Goal: Task Accomplishment & Management: Manage account settings

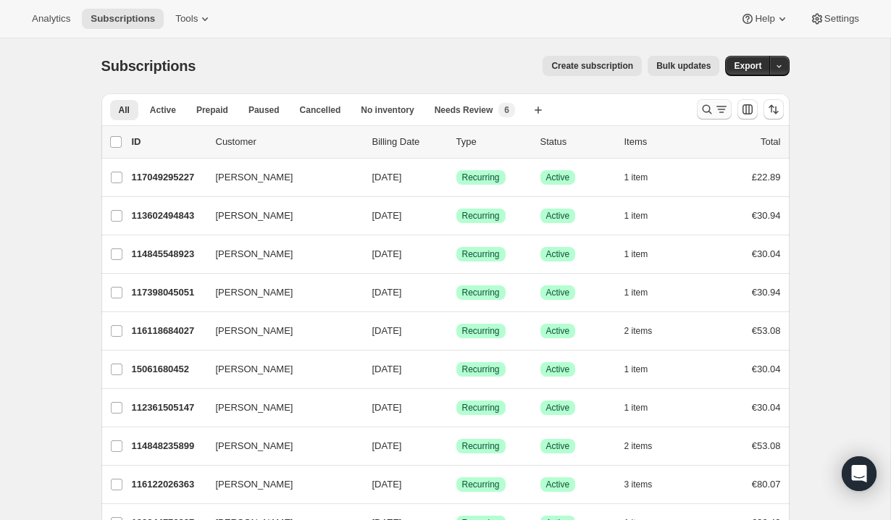
click at [711, 114] on icon "Search and filter results" at bounding box center [706, 109] width 14 height 14
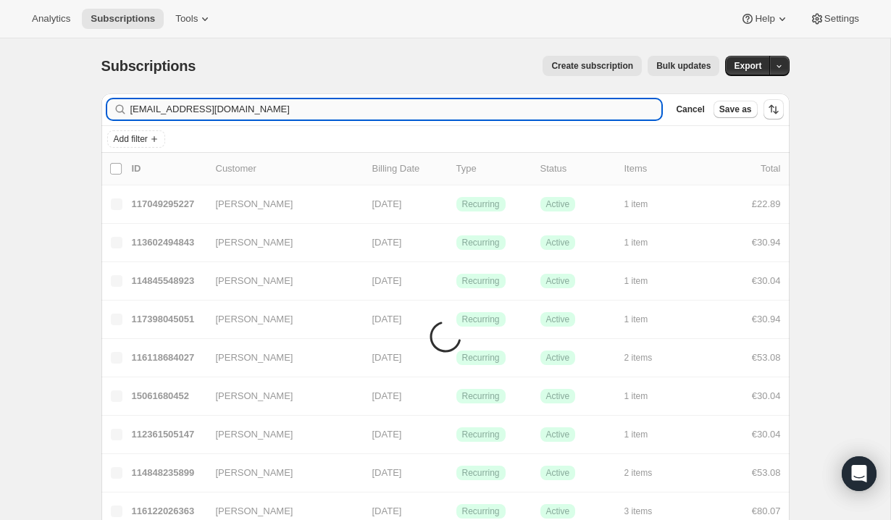
type input "fienezahl@yahoo.com"
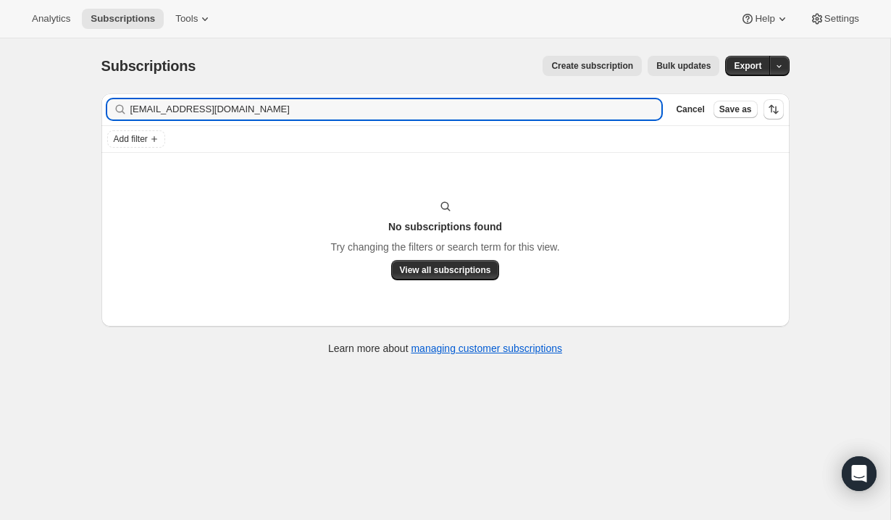
drag, startPoint x: 227, startPoint y: 113, endPoint x: 93, endPoint y: 122, distance: 134.2
click at [93, 122] on div "Filter subscribers fienezahl@yahoo.com Clear Cancel Save as Add filter No subsc…" at bounding box center [439, 226] width 699 height 288
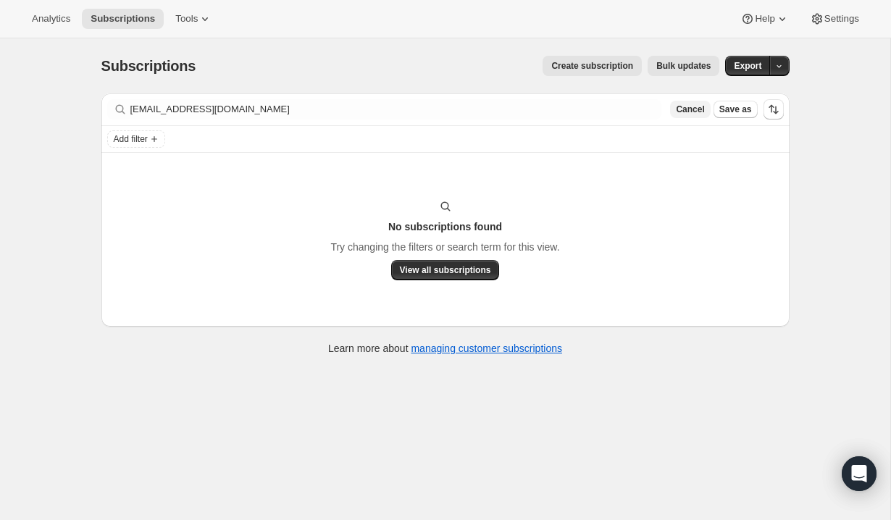
click at [699, 104] on span "Cancel" at bounding box center [690, 110] width 28 height 12
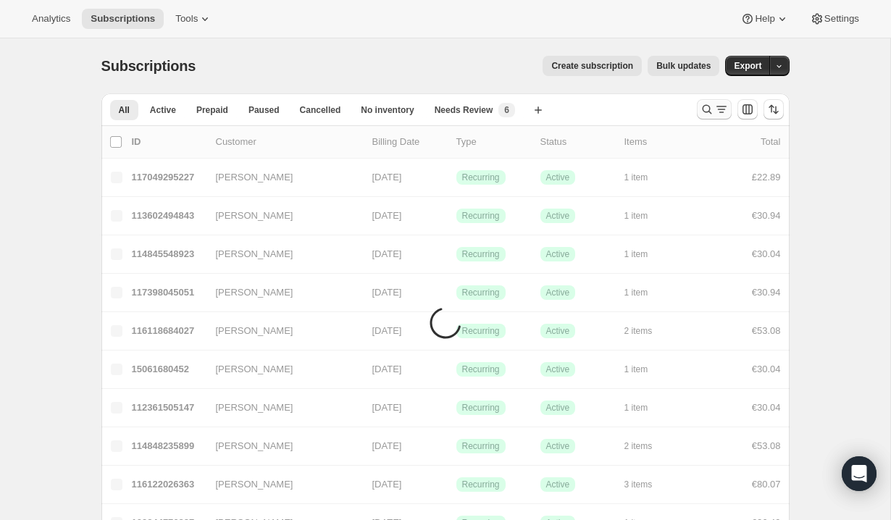
click at [705, 113] on icon "Search and filter results" at bounding box center [706, 109] width 14 height 14
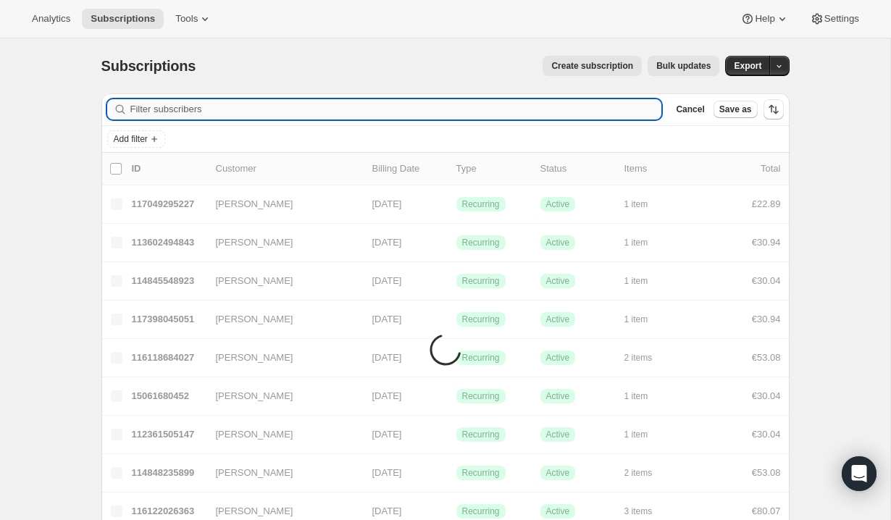
type input "@olivejor@gmail.com"
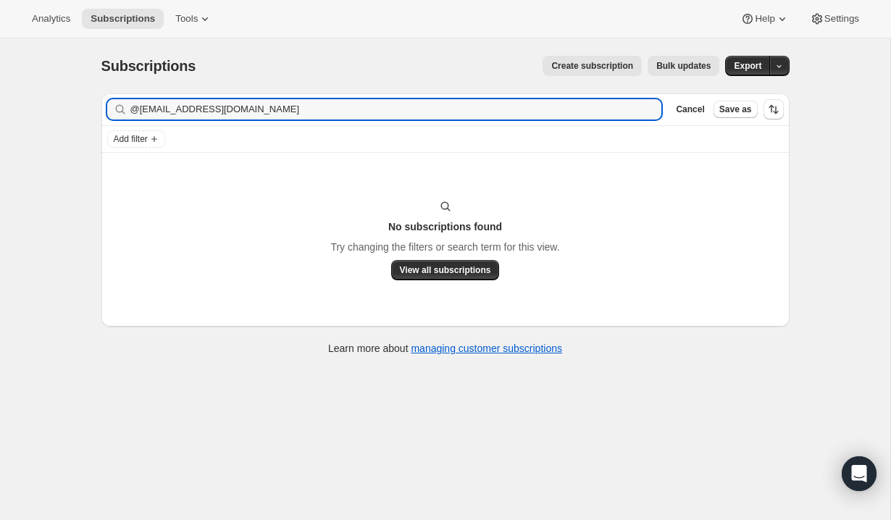
drag, startPoint x: 230, startPoint y: 113, endPoint x: 104, endPoint y: 110, distance: 126.0
click at [104, 110] on div "Filter subscribers @olivejor@gmail.com Clear Cancel Save as" at bounding box center [445, 109] width 688 height 32
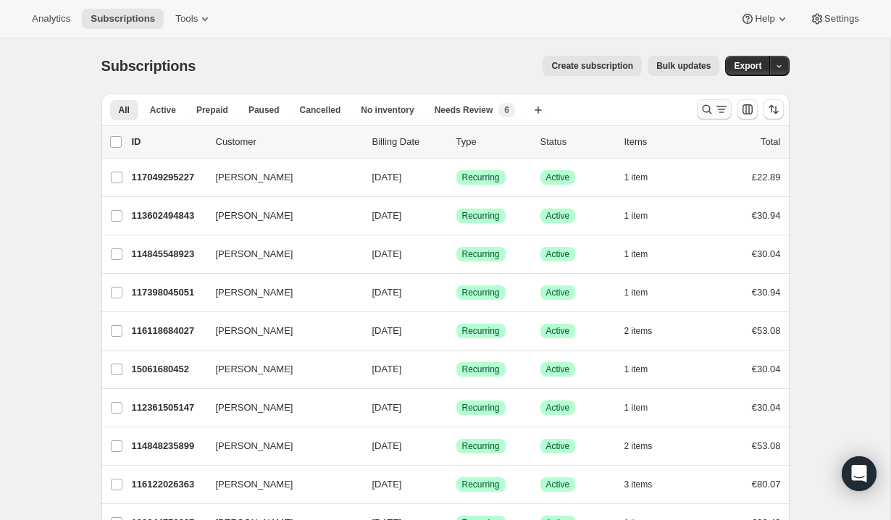
click at [714, 102] on icon "Search and filter results" at bounding box center [721, 109] width 14 height 14
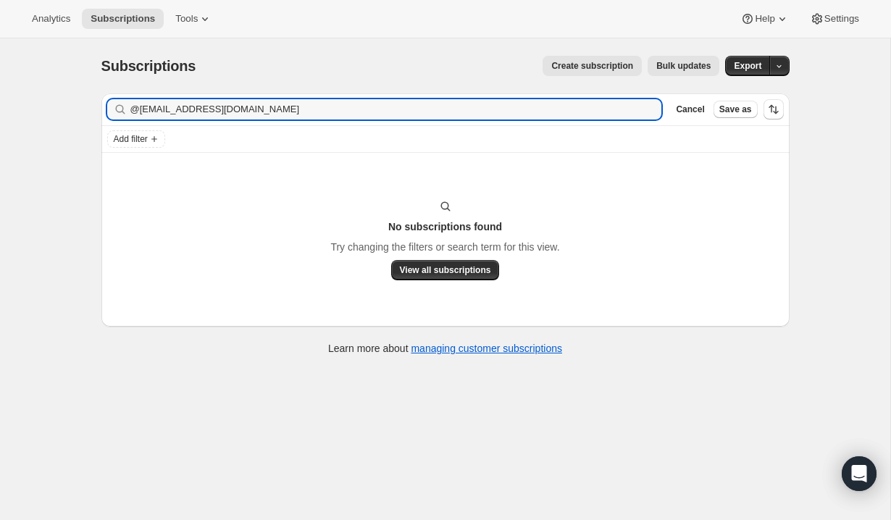
type input "@olivejor@gmail.com"
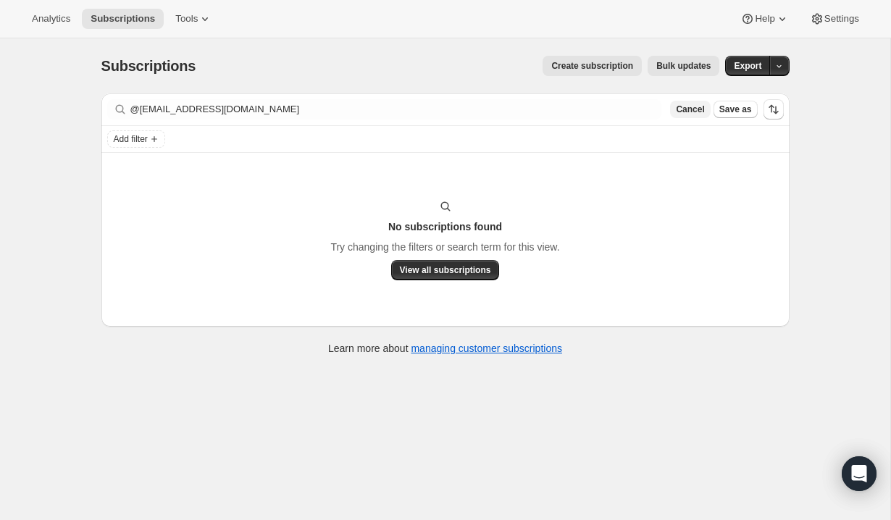
click at [697, 109] on span "Cancel" at bounding box center [690, 110] width 28 height 12
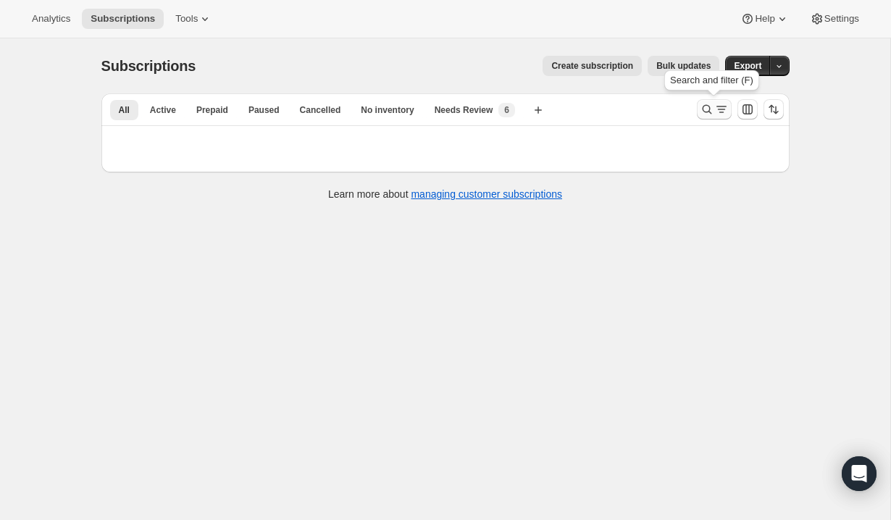
click at [702, 114] on icon "Search and filter results" at bounding box center [706, 109] width 14 height 14
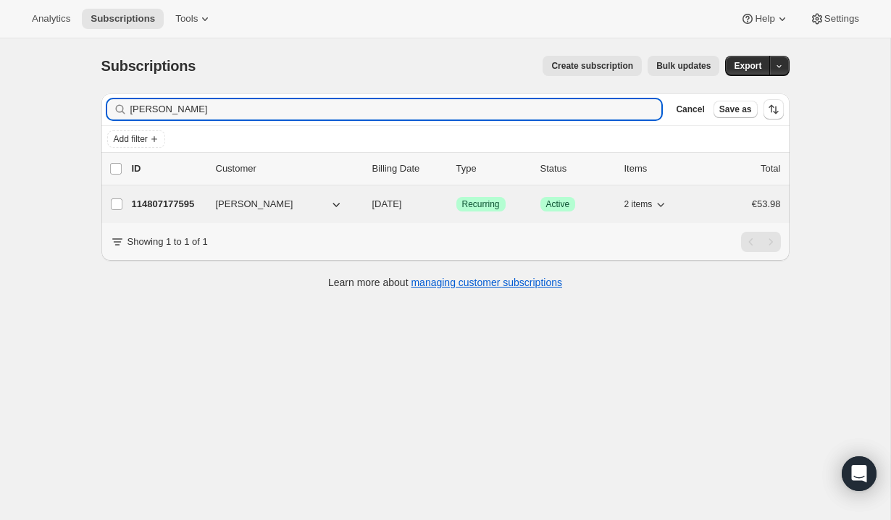
type input "Eunice Taylor"
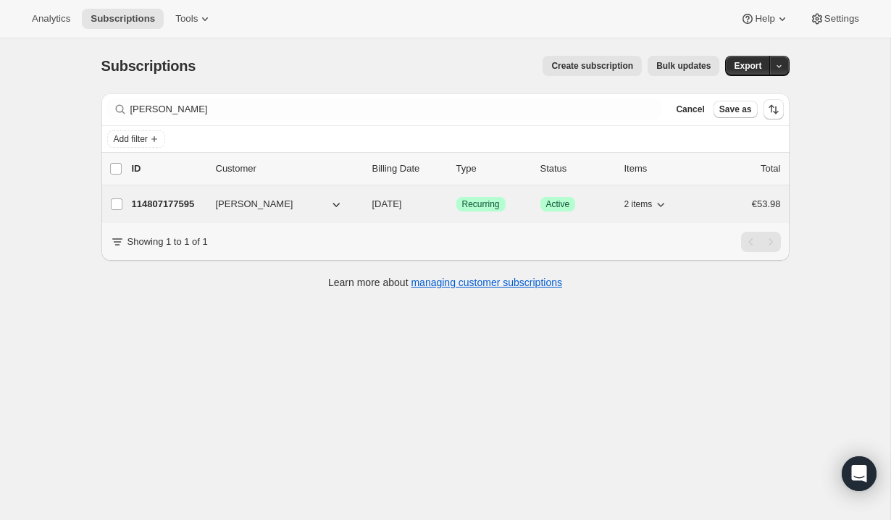
click at [210, 201] on div "114807177595 Eunice Taylor 10/26/2025 Success Recurring Success Active 2 items …" at bounding box center [456, 204] width 649 height 20
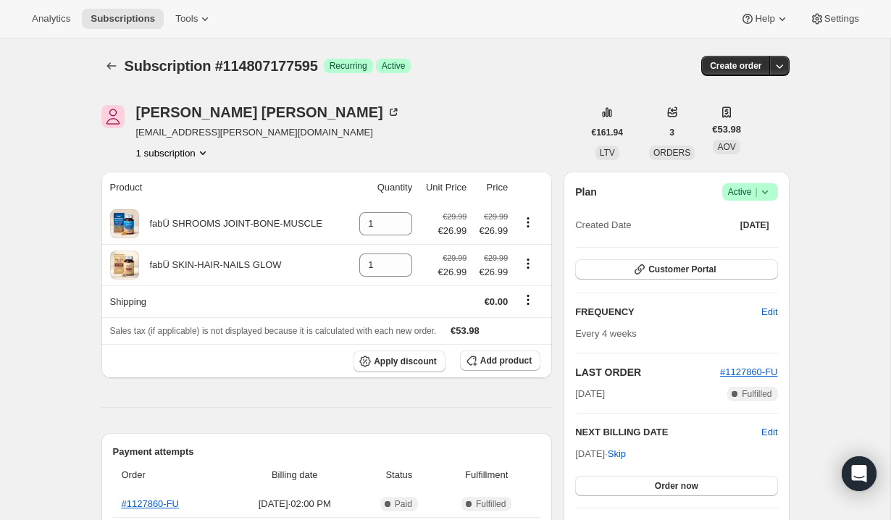
click at [766, 188] on icon at bounding box center [764, 192] width 14 height 14
click at [750, 214] on span "Pause subscription" at bounding box center [746, 221] width 82 height 14
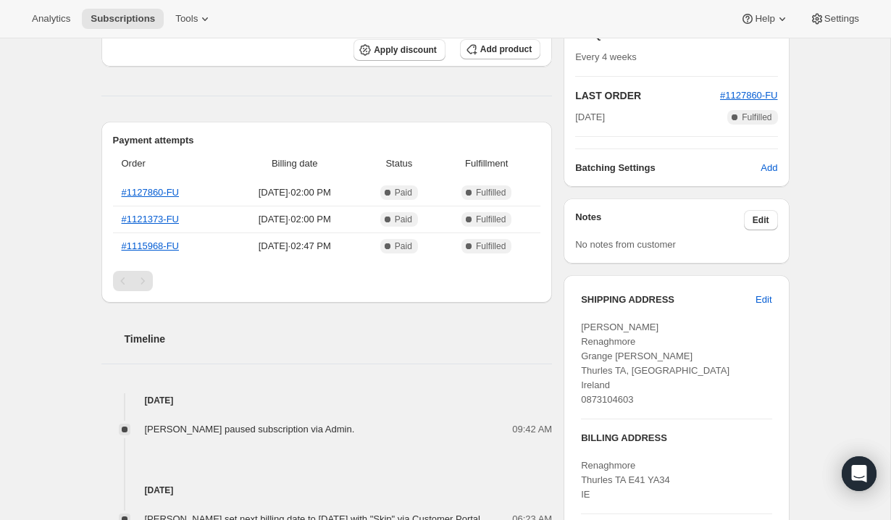
scroll to position [377, 0]
click at [886, 151] on div "Subscription #114807177595. This page is ready Subscription #114807177595 Succe…" at bounding box center [445, 274] width 890 height 1224
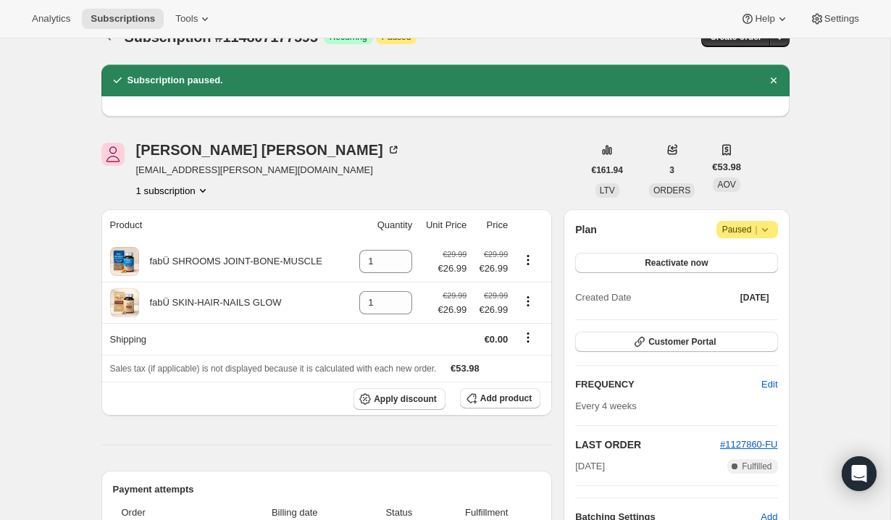
scroll to position [0, 0]
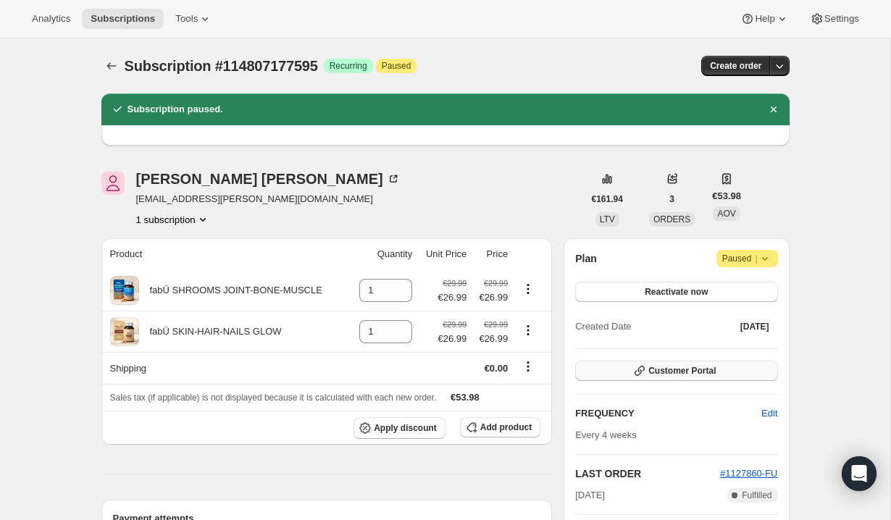
click at [684, 366] on span "Customer Portal" at bounding box center [681, 371] width 67 height 12
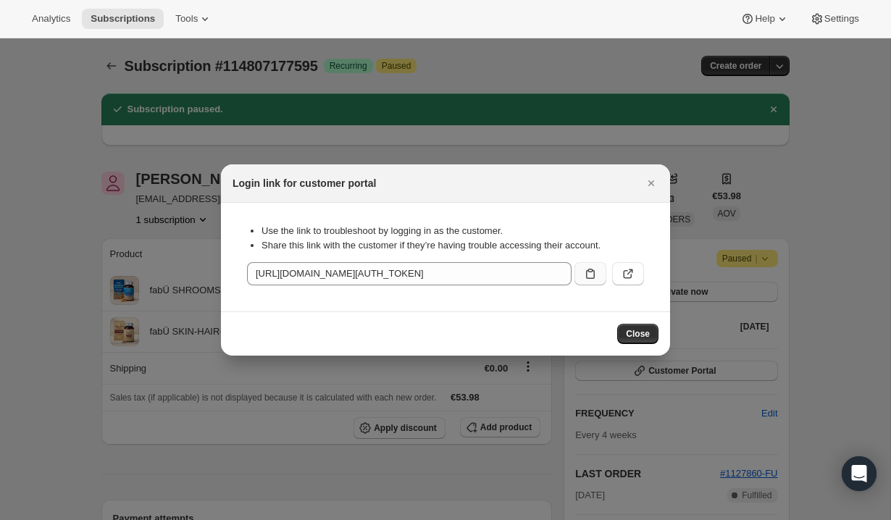
click at [594, 276] on icon ":rpi:" at bounding box center [590, 273] width 14 height 14
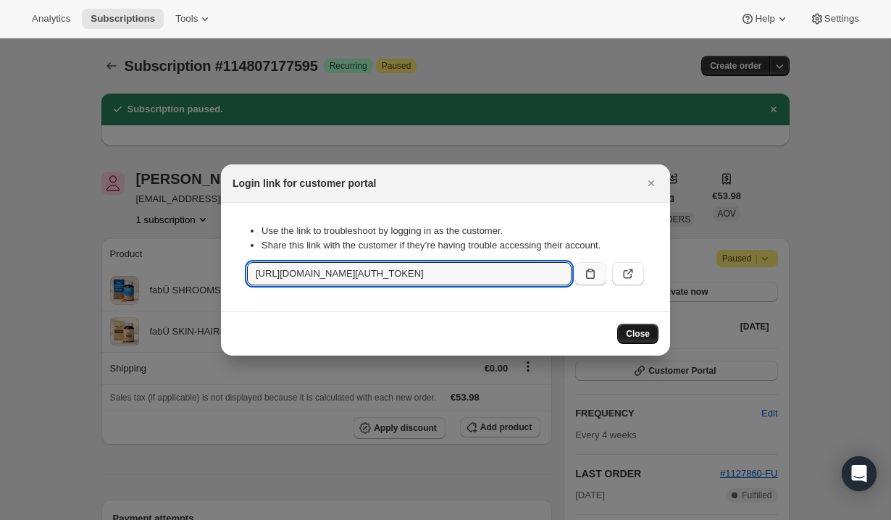
click at [631, 331] on span "Close" at bounding box center [638, 334] width 24 height 12
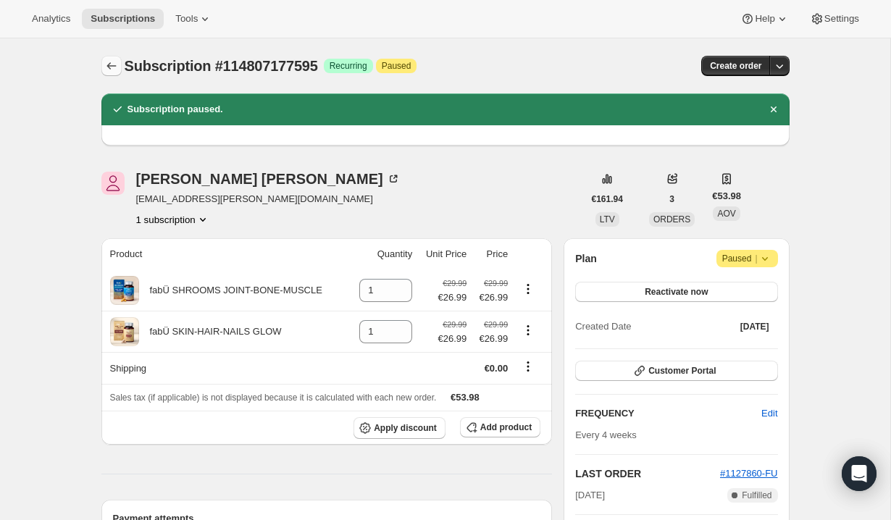
click at [112, 62] on icon "Subscriptions" at bounding box center [111, 66] width 14 height 14
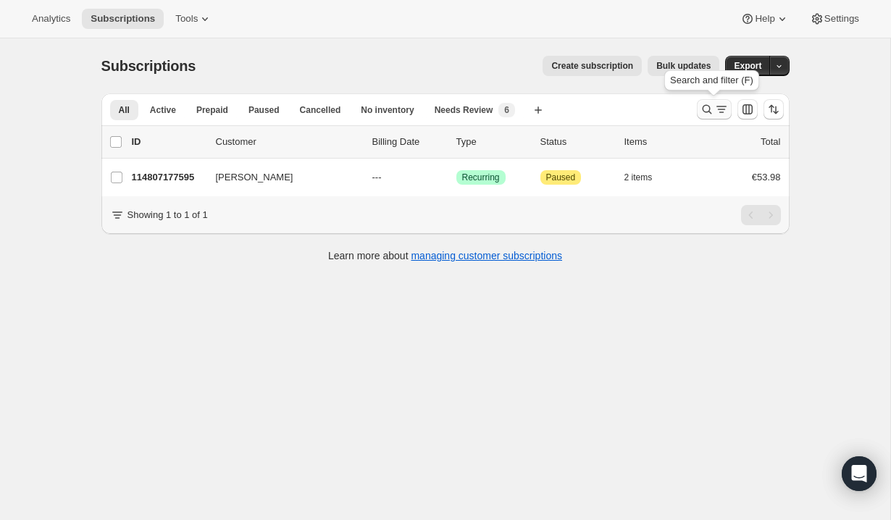
click at [722, 115] on icon "Search and filter results" at bounding box center [721, 109] width 14 height 14
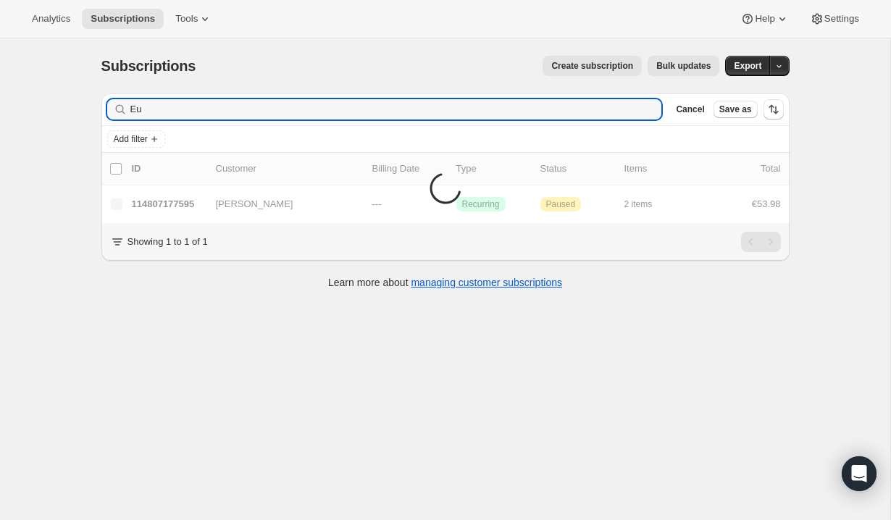
type input "E"
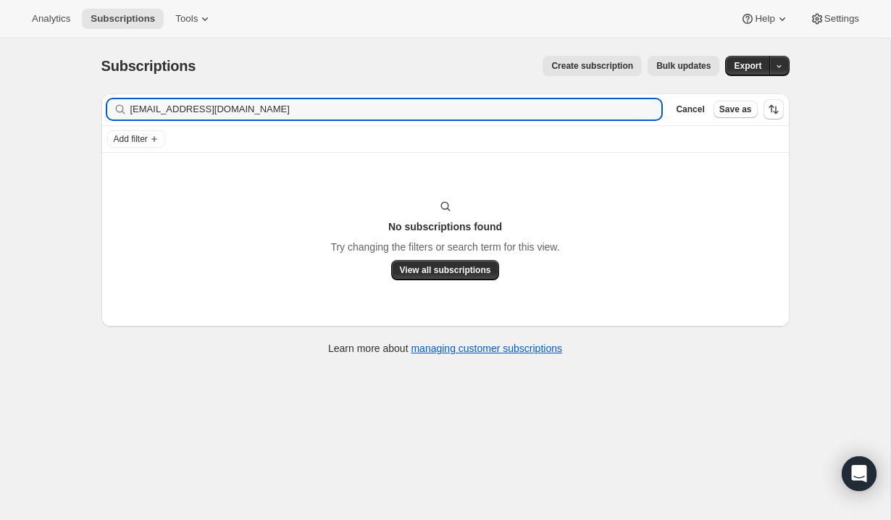
type input "togeraldine@aol.com"
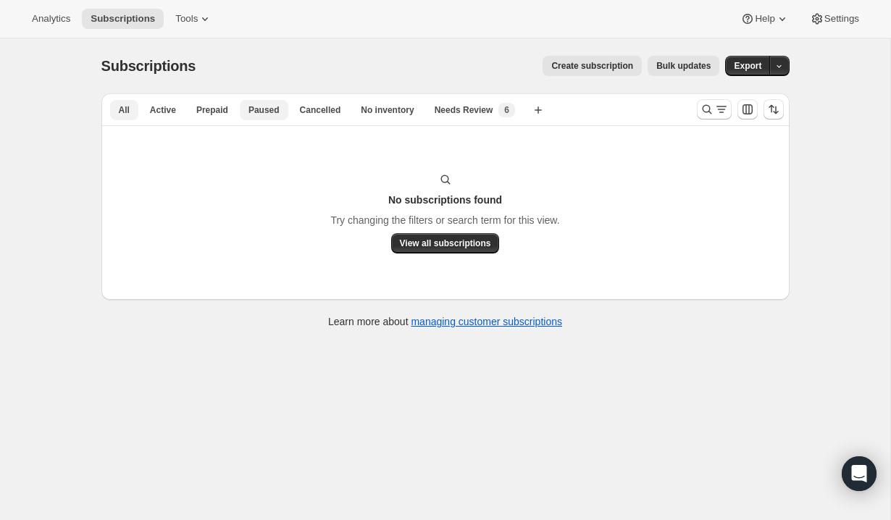
click at [267, 110] on span "Paused" at bounding box center [263, 110] width 31 height 12
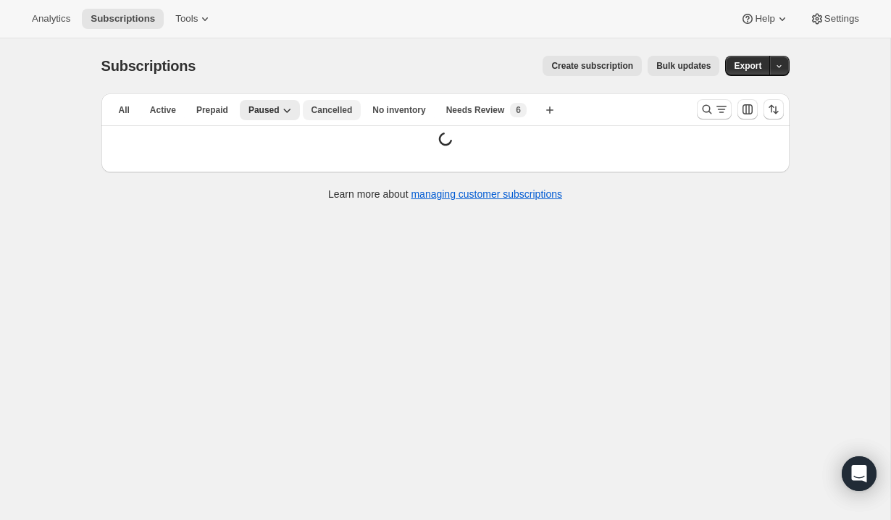
click at [333, 111] on span "Cancelled" at bounding box center [331, 110] width 41 height 12
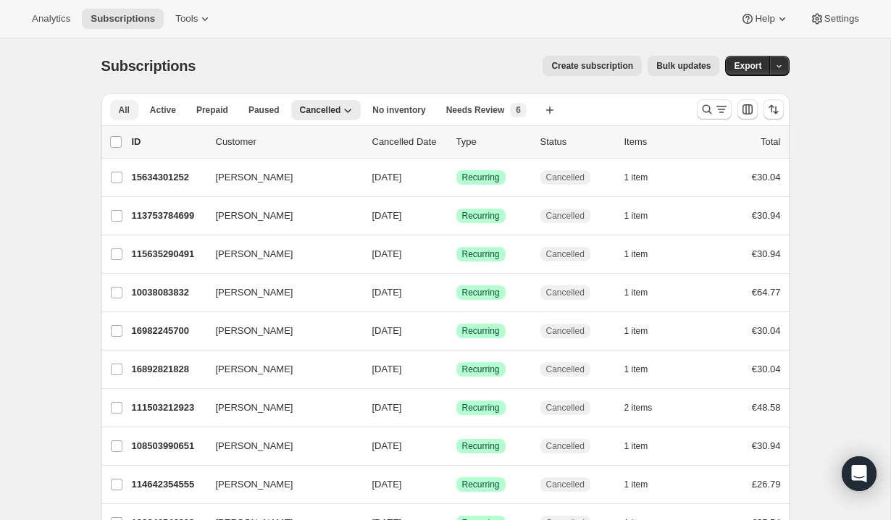
click at [125, 111] on span "All" at bounding box center [124, 110] width 11 height 12
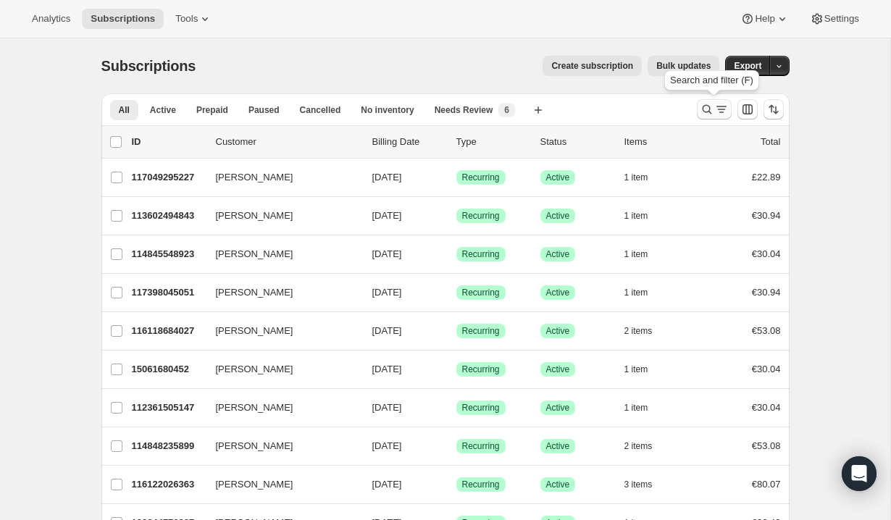
click at [707, 99] on button "Search and filter results" at bounding box center [714, 109] width 35 height 20
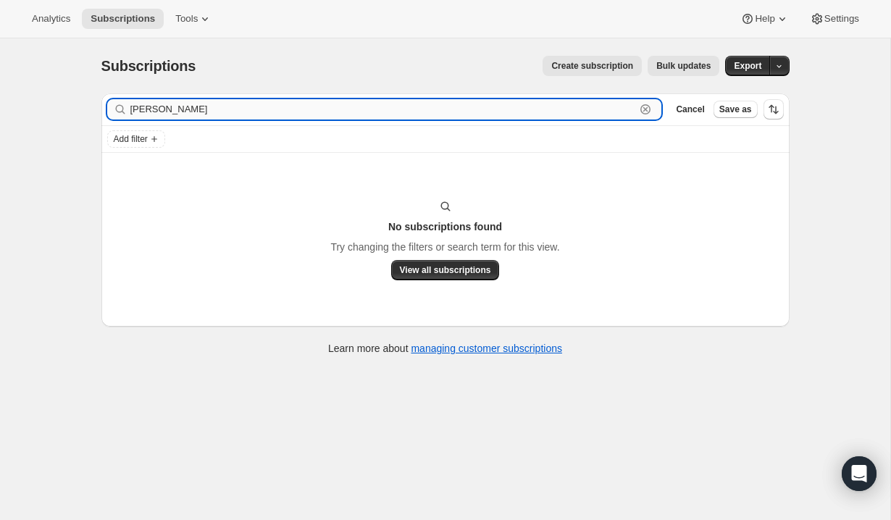
click at [430, 112] on input "Geraldine Moneeb" at bounding box center [382, 109] width 505 height 20
type input "G"
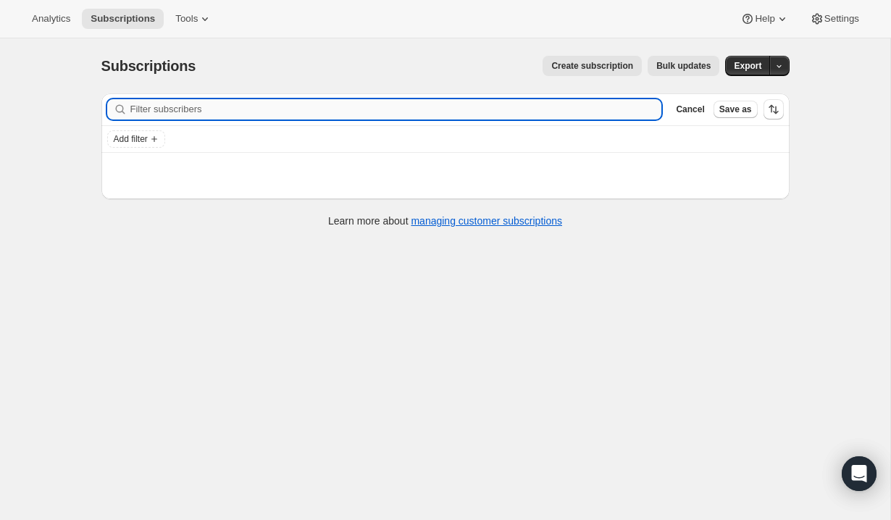
paste input "togeraldine@aol.com"
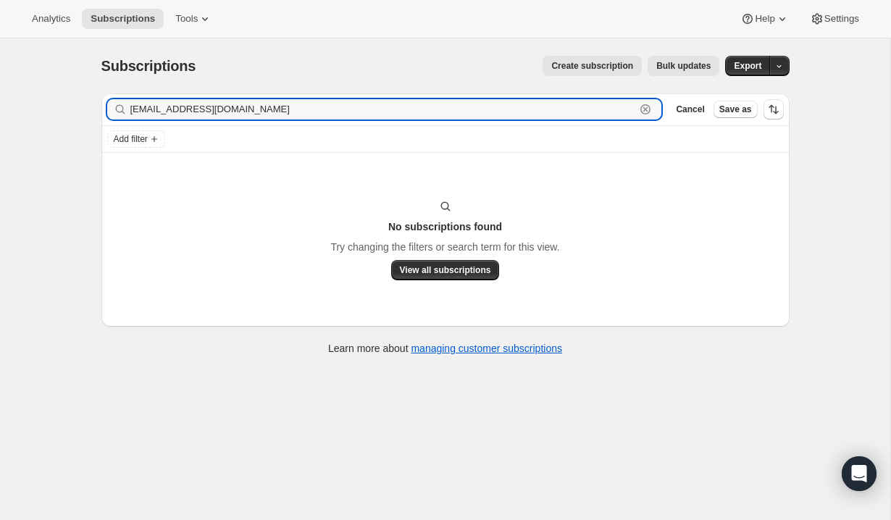
type input "togeraldine@aol.com"
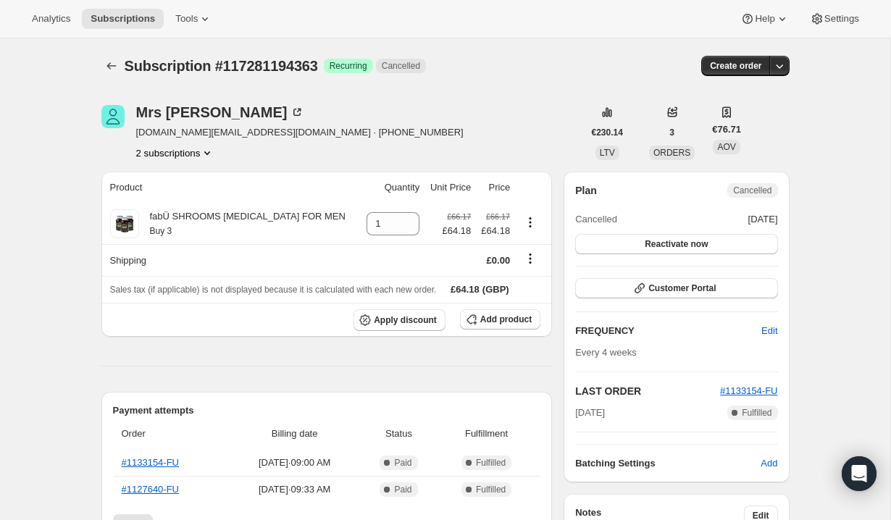
click at [203, 154] on button "2 subscriptions" at bounding box center [175, 153] width 79 height 14
click at [192, 196] on button "117281227131" at bounding box center [175, 204] width 114 height 23
